Goal: Task Accomplishment & Management: Complete application form

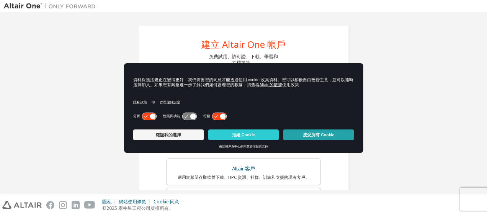
click at [325, 135] on button "接受所有 Cookie" at bounding box center [318, 134] width 70 height 11
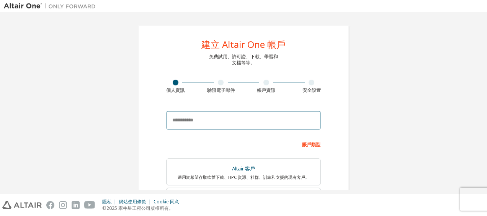
click at [230, 117] on input "email" at bounding box center [244, 120] width 154 height 18
type input "**********"
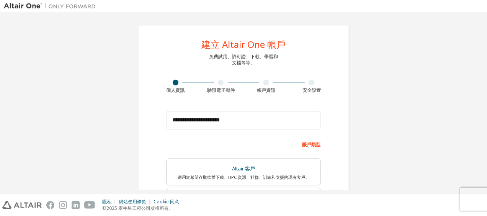
type input "**"
type input "*"
type input "**"
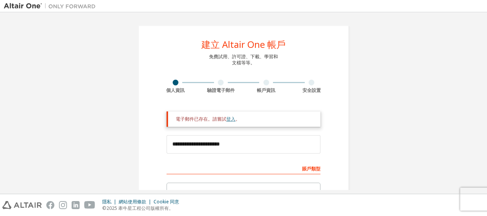
click at [226, 118] on link "登入" at bounding box center [230, 119] width 9 height 7
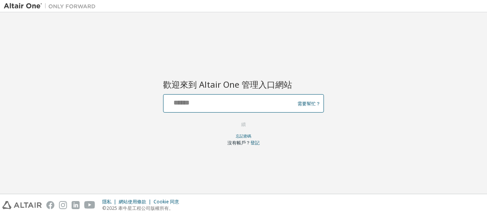
click at [227, 102] on input "text" at bounding box center [230, 101] width 127 height 11
click at [219, 104] on input "**********" at bounding box center [230, 101] width 127 height 11
click at [191, 105] on input "**********" at bounding box center [230, 101] width 127 height 11
type input "**********"
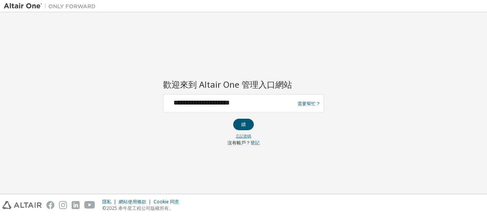
click at [240, 135] on link "忘記密碼" at bounding box center [243, 135] width 15 height 5
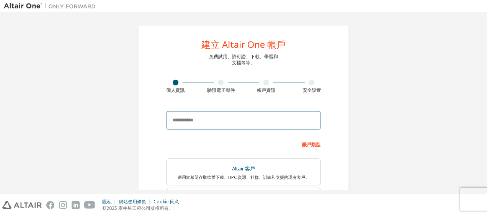
click at [251, 122] on input "email" at bounding box center [244, 120] width 154 height 18
type input "**********"
type input "**"
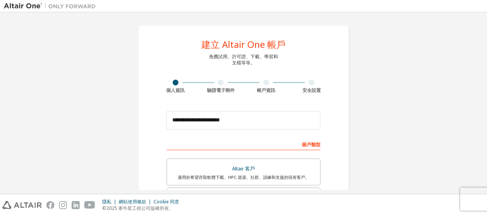
type input "*"
type input "**"
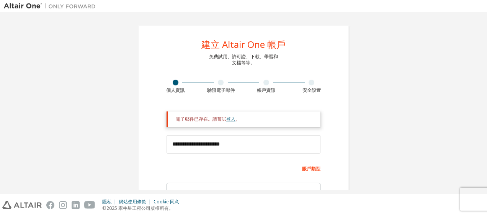
click at [227, 119] on link "登入" at bounding box center [230, 119] width 9 height 7
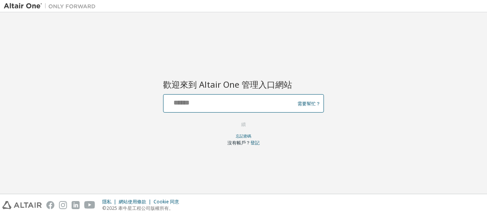
click at [238, 100] on input "text" at bounding box center [230, 101] width 127 height 11
click at [222, 101] on input "**********" at bounding box center [230, 101] width 127 height 11
click at [202, 101] on input "**********" at bounding box center [230, 101] width 127 height 11
type input "**********"
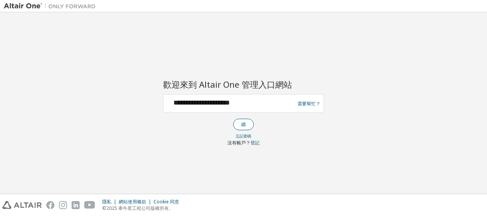
click at [239, 122] on button "續" at bounding box center [243, 124] width 21 height 11
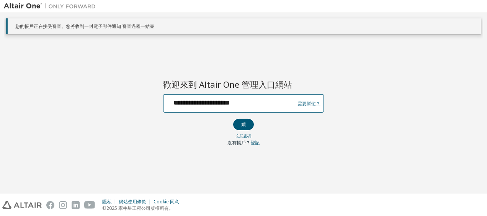
click at [305, 103] on link "需要幫忙？" at bounding box center [308, 103] width 23 height 0
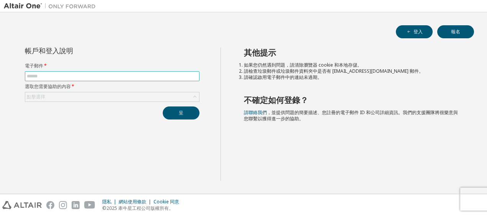
click at [57, 75] on input "text" at bounding box center [112, 76] width 171 height 6
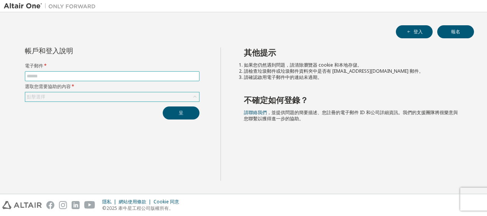
type input "**********"
click at [60, 96] on div "點擊選擇" at bounding box center [112, 96] width 174 height 9
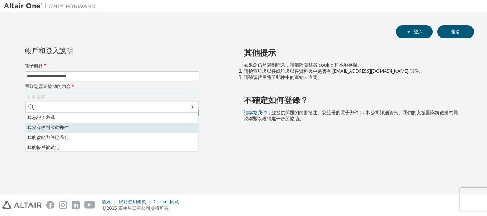
click at [54, 123] on li "我沒有收到啟動郵件" at bounding box center [111, 127] width 173 height 10
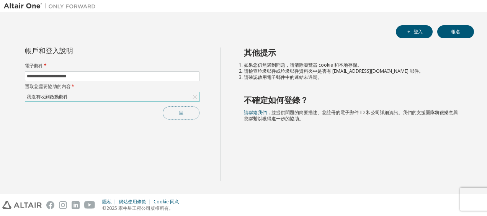
click at [181, 110] on button "呈" at bounding box center [181, 112] width 37 height 13
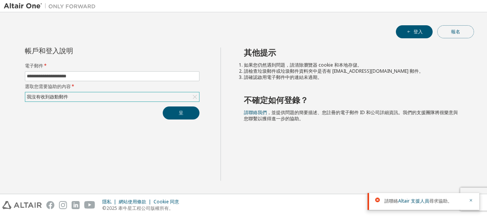
click at [453, 27] on button "報名" at bounding box center [455, 31] width 37 height 13
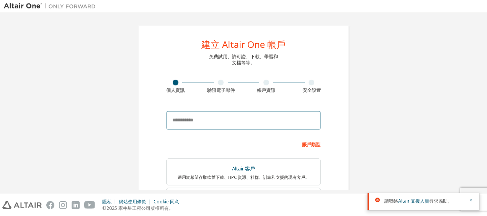
click at [263, 122] on input "email" at bounding box center [244, 120] width 154 height 18
click at [253, 121] on input "email" at bounding box center [244, 120] width 154 height 18
type input "**********"
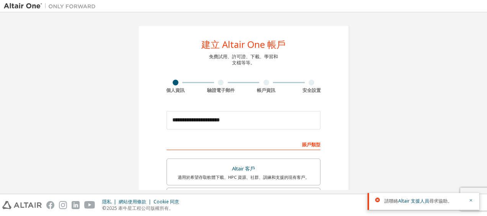
type input "**"
type input "***"
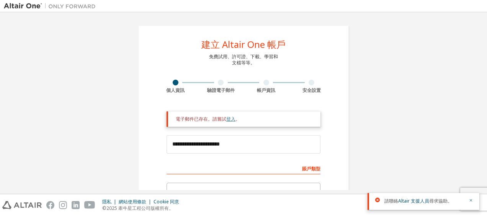
click at [227, 119] on link "登入" at bounding box center [230, 119] width 9 height 7
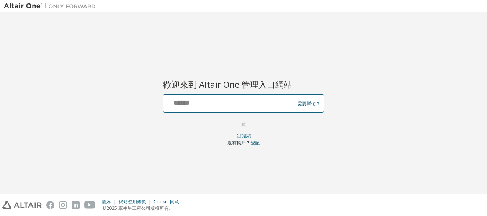
click at [236, 106] on input "text" at bounding box center [230, 101] width 127 height 11
type input "**********"
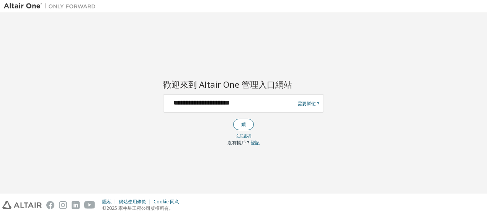
click at [243, 120] on button "續" at bounding box center [243, 124] width 21 height 11
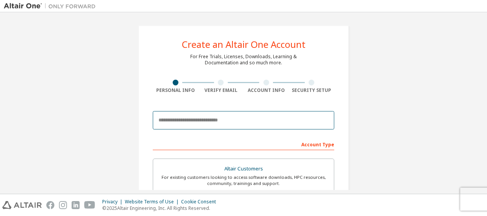
click at [196, 118] on input "email" at bounding box center [243, 120] width 181 height 18
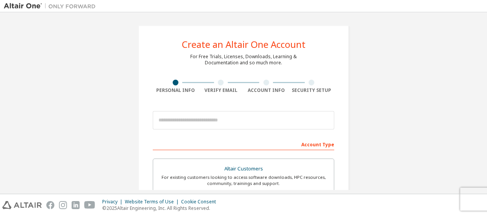
click at [429, 83] on div "Create an Altair One Account For Free Trials, Licenses, Downloads, Learning & D…" at bounding box center [243, 218] width 479 height 405
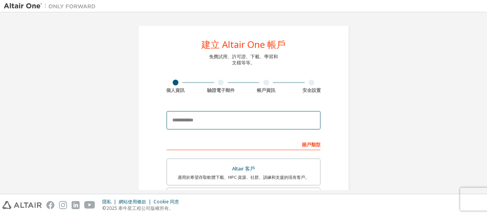
click at [185, 118] on input "email" at bounding box center [244, 120] width 154 height 18
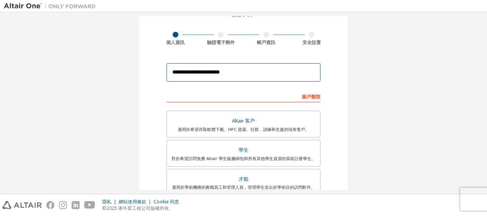
scroll to position [38, 0]
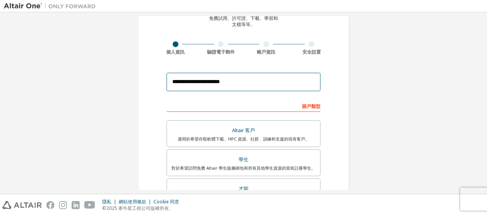
click at [218, 81] on input "**********" at bounding box center [244, 82] width 154 height 18
type input "**********"
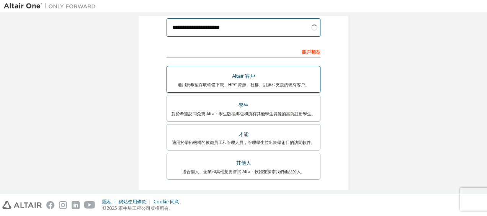
scroll to position [115, 0]
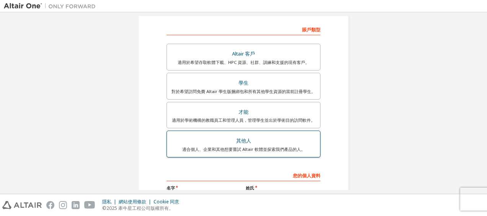
click at [252, 141] on div "其他人" at bounding box center [243, 140] width 144 height 11
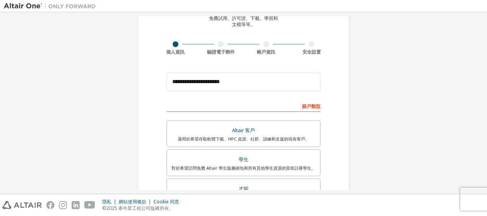
scroll to position [205, 0]
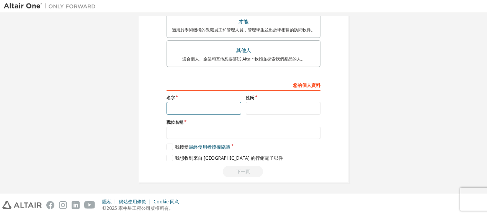
click at [198, 106] on input "text" at bounding box center [204, 108] width 75 height 13
type input "*"
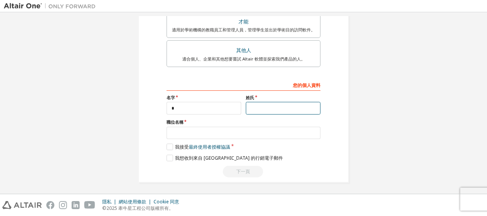
click at [257, 107] on input "text" at bounding box center [283, 108] width 75 height 13
type input "*"
type input "**"
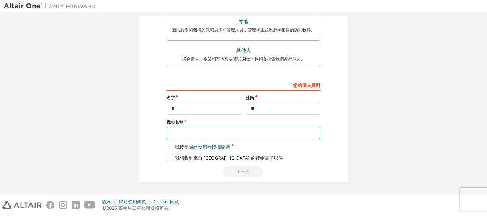
click at [199, 130] on input "text" at bounding box center [244, 133] width 154 height 13
type input "**"
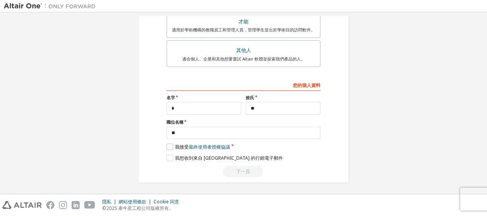
click at [167, 144] on label "我接受 最終使用者授權協議" at bounding box center [199, 147] width 64 height 7
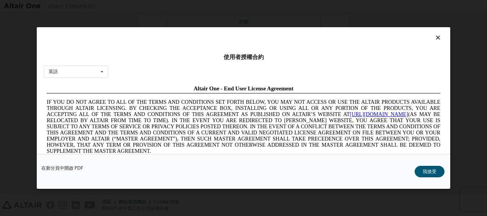
scroll to position [0, 0]
click at [87, 70] on div "英語 English Chinese French German Japanese Korean Portuguese" at bounding box center [76, 71] width 64 height 13
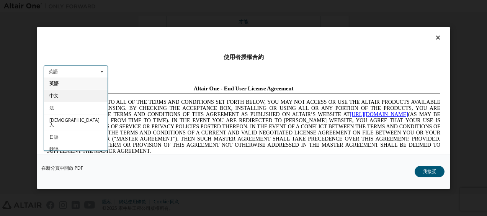
click at [72, 95] on div "中文" at bounding box center [76, 96] width 64 height 12
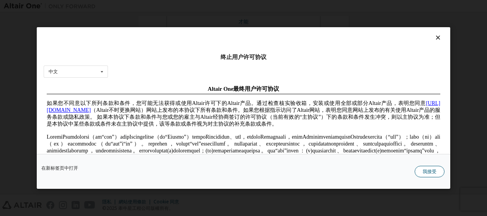
click at [432, 170] on button "我接受" at bounding box center [430, 171] width 30 height 11
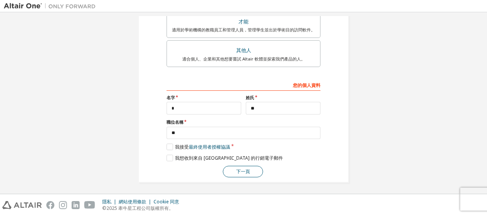
click at [244, 167] on button "下一頁" at bounding box center [243, 171] width 40 height 11
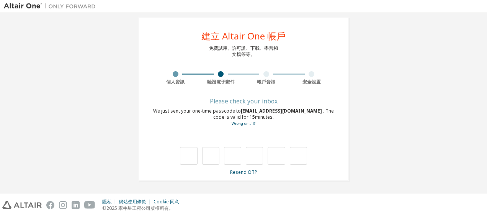
scroll to position [2, 0]
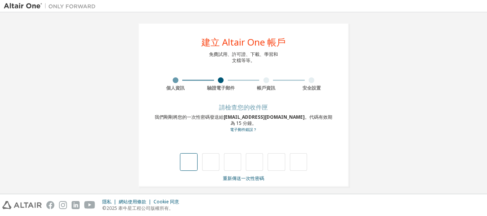
type input "*"
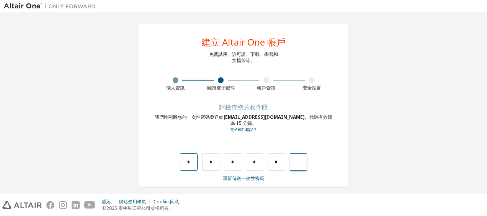
type input "*"
click at [188, 154] on input "text" at bounding box center [188, 162] width 17 height 18
type input "*"
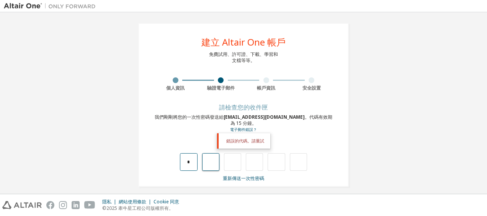
type input "*"
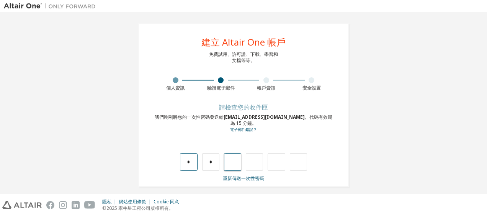
type input "*"
click at [184, 156] on input "text" at bounding box center [188, 162] width 17 height 18
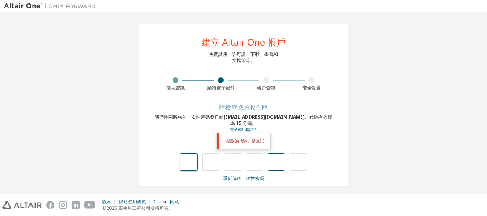
type input "*"
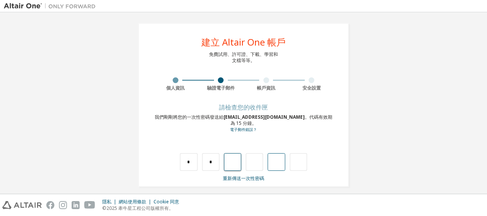
type input "*"
click at [255, 155] on input "*" at bounding box center [254, 162] width 17 height 18
type input "*"
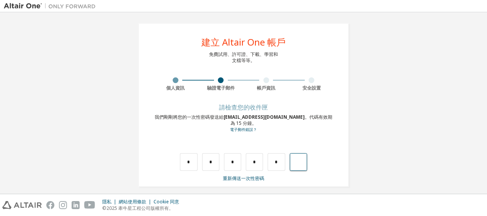
type input "*"
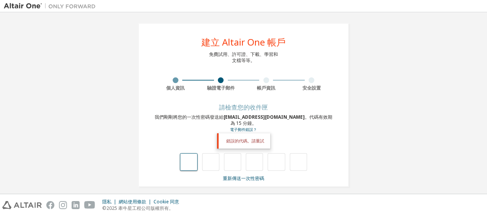
click at [193, 154] on input "text" at bounding box center [188, 162] width 17 height 18
type input "*"
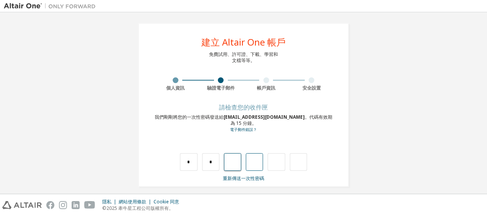
type input "*"
click at [253, 154] on input "*" at bounding box center [254, 162] width 17 height 18
click at [251, 155] on input "*" at bounding box center [254, 162] width 17 height 18
type input "*"
click at [268, 157] on input "*" at bounding box center [276, 162] width 17 height 18
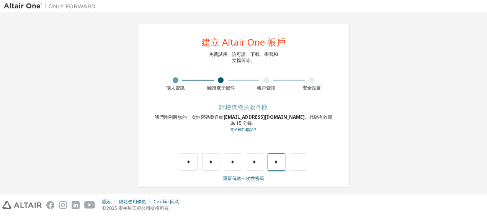
type input "*"
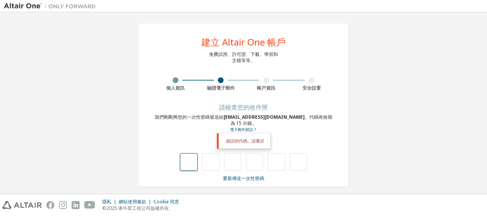
click at [191, 153] on input "text" at bounding box center [188, 162] width 17 height 18
type input "*"
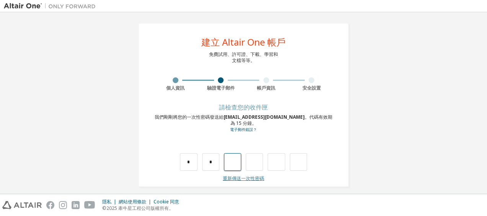
type input "*"
click at [258, 155] on input "*" at bounding box center [254, 162] width 17 height 18
click at [260, 153] on input "text" at bounding box center [254, 162] width 17 height 18
type input "*"
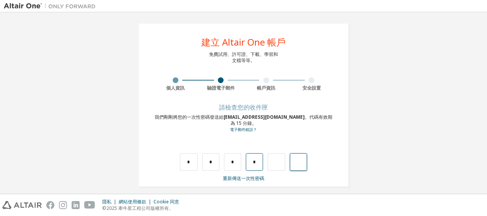
type input "*"
click at [293, 155] on input "text" at bounding box center [298, 162] width 17 height 18
type input "*"
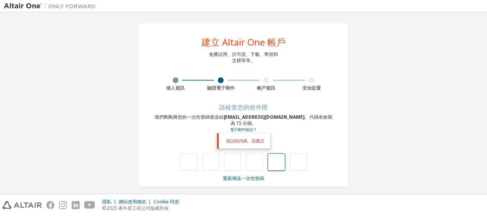
click at [273, 156] on input "text" at bounding box center [276, 162] width 17 height 18
type input "*"
click at [250, 154] on input "text" at bounding box center [254, 162] width 17 height 18
type input "*"
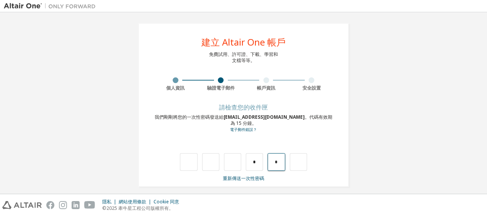
click at [273, 155] on input "*" at bounding box center [276, 162] width 17 height 18
type input "*"
click at [237, 175] on link "重新傳送一次性密碼" at bounding box center [243, 178] width 41 height 7
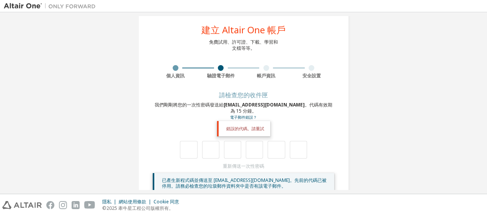
scroll to position [27, 0]
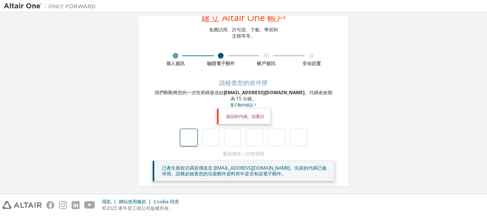
click at [188, 132] on input "text" at bounding box center [188, 138] width 17 height 18
type input "*"
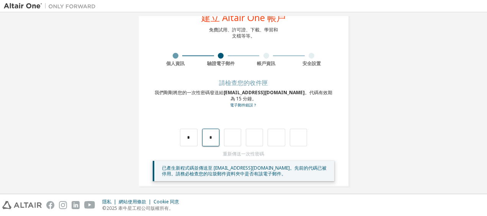
click at [209, 132] on input "*" at bounding box center [210, 138] width 17 height 18
type input "*"
drag, startPoint x: 252, startPoint y: 130, endPoint x: 256, endPoint y: 131, distance: 4.3
click at [256, 131] on input "*" at bounding box center [254, 138] width 17 height 18
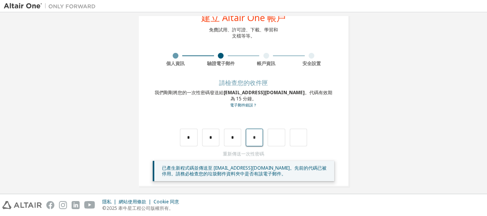
type input "*"
drag, startPoint x: 276, startPoint y: 132, endPoint x: 272, endPoint y: 131, distance: 3.9
click at [272, 131] on input "*" at bounding box center [276, 138] width 17 height 18
type input "*"
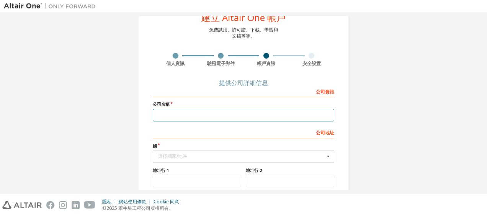
click at [194, 113] on input "text" at bounding box center [243, 115] width 181 height 13
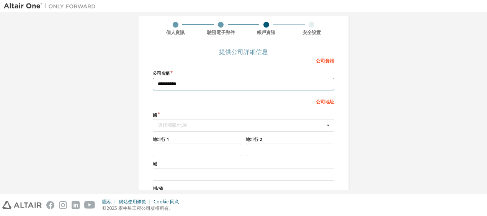
scroll to position [65, 0]
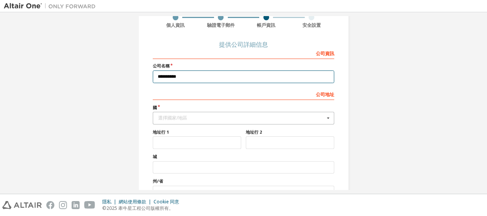
type input "**********"
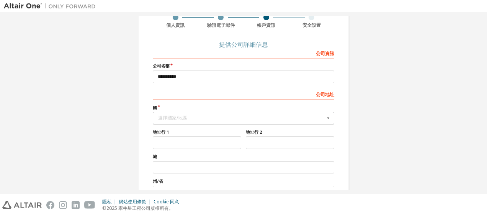
click at [182, 117] on div "選擇國家/地區" at bounding box center [241, 118] width 167 height 5
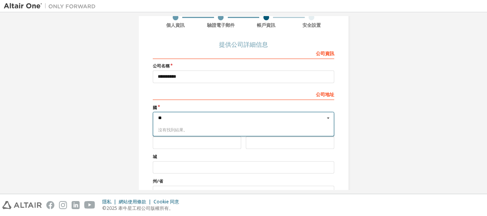
type input "*"
click at [325, 115] on icon at bounding box center [328, 118] width 10 height 12
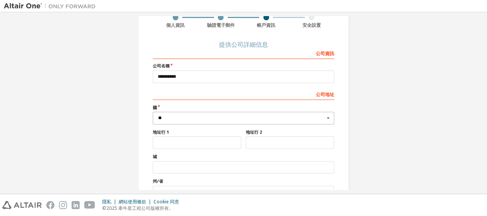
click at [181, 118] on input "**" at bounding box center [243, 118] width 181 height 12
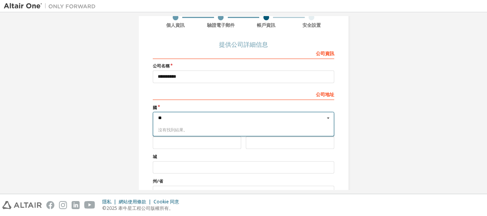
type input "*"
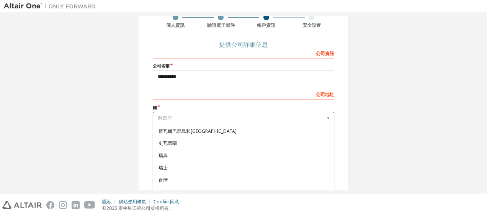
scroll to position [2488, 0]
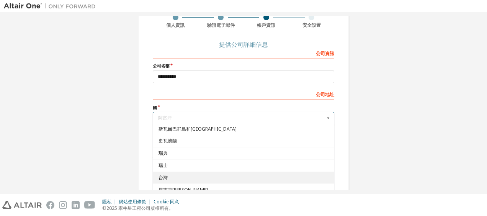
click at [171, 175] on span "台灣" at bounding box center [243, 177] width 170 height 5
type input "***"
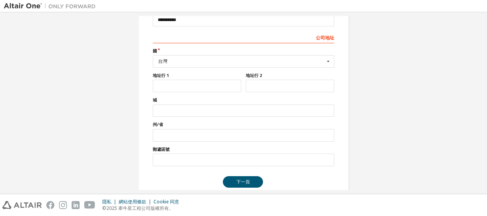
scroll to position [132, 0]
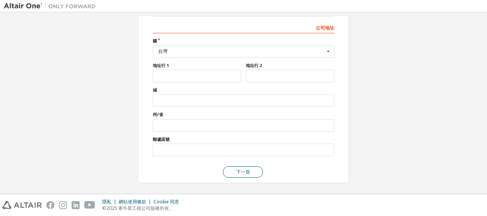
click at [248, 168] on button "下一頁" at bounding box center [243, 171] width 40 height 11
